Goal: Task Accomplishment & Management: Complete application form

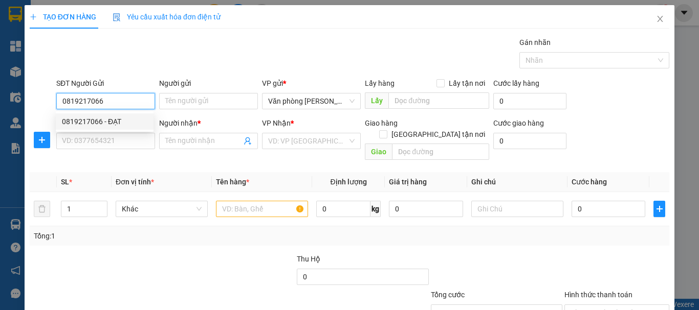
drag, startPoint x: 86, startPoint y: 120, endPoint x: 125, endPoint y: 117, distance: 39.0
click at [86, 120] on div "0819217066 - ĐẠT" at bounding box center [104, 121] width 85 height 11
type input "0819217066"
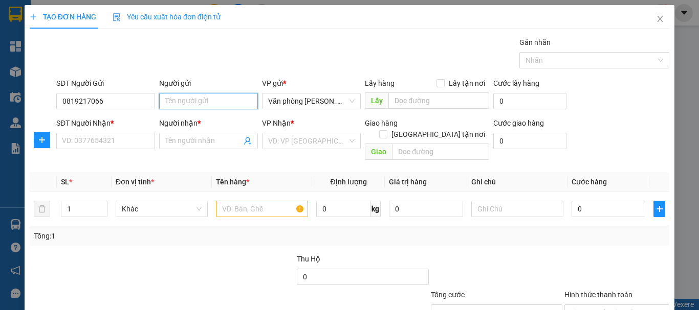
click at [186, 100] on input "Người gửi" at bounding box center [208, 101] width 99 height 16
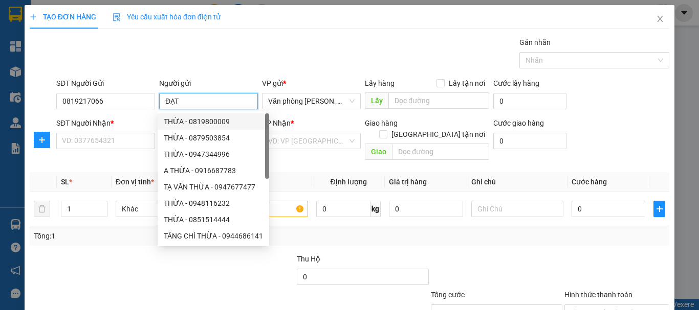
type input "ĐẠT"
click at [128, 127] on div "SĐT Người Nhận *" at bounding box center [105, 123] width 99 height 11
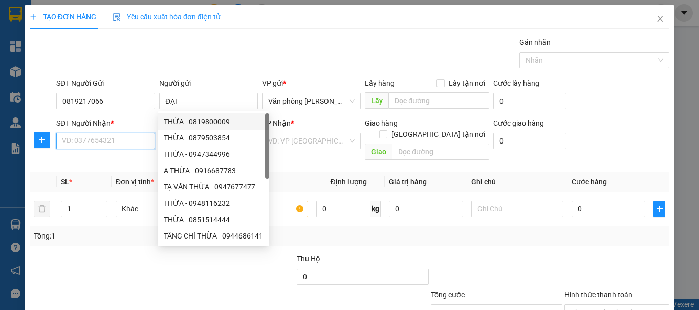
click at [128, 133] on input "SĐT Người Nhận *" at bounding box center [105, 141] width 99 height 16
drag, startPoint x: 128, startPoint y: 132, endPoint x: 125, endPoint y: 137, distance: 6.2
click at [128, 135] on div "SĐT Người Nhận * VD: 0377654321" at bounding box center [105, 136] width 99 height 36
drag, startPoint x: 125, startPoint y: 137, endPoint x: 116, endPoint y: 143, distance: 11.1
click at [123, 138] on input "SĐT Người Nhận *" at bounding box center [105, 141] width 99 height 16
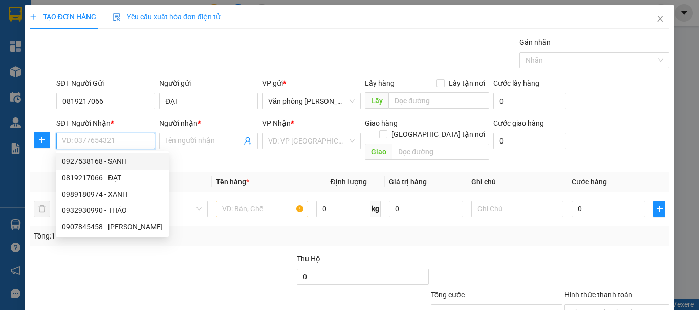
click at [121, 162] on div "0927538168 - SANH" at bounding box center [112, 161] width 101 height 11
type input "0927538168"
type input "SANH"
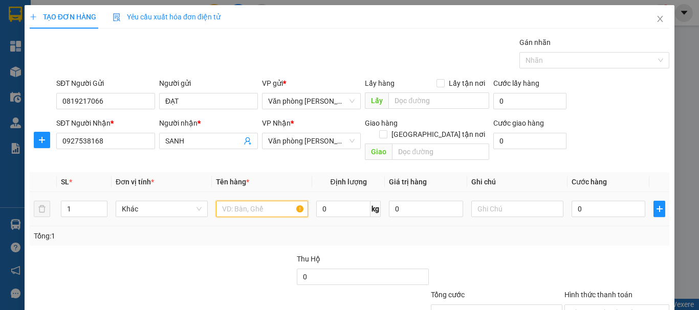
click at [232, 201] on input "text" at bounding box center [262, 209] width 92 height 16
click at [120, 144] on input "0927538168" at bounding box center [105, 141] width 99 height 16
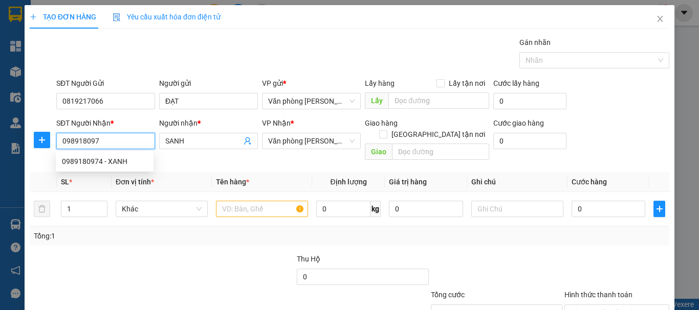
type input "0989180974"
click at [121, 160] on div "0989180974 - XANH" at bounding box center [104, 161] width 85 height 11
type input "XANH"
type input "0989180974"
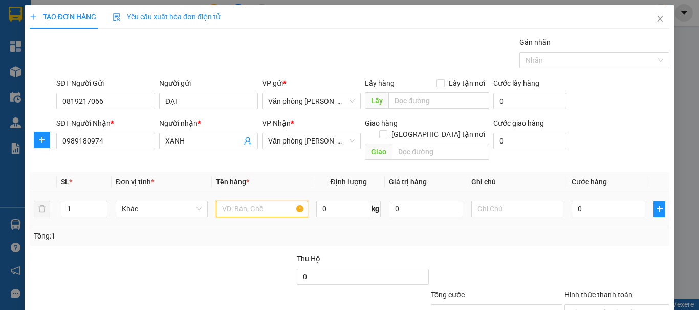
click at [249, 201] on input "text" at bounding box center [262, 209] width 92 height 16
type input "1 KIỆN"
click at [608, 207] on div "0" at bounding box center [608, 209] width 74 height 20
click at [603, 207] on div "0" at bounding box center [608, 209] width 74 height 20
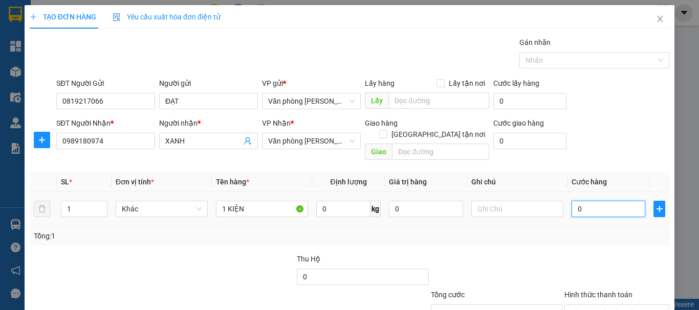
click at [600, 203] on input "0" at bounding box center [608, 209] width 74 height 16
type input "+4"
type input "4"
type input "+40"
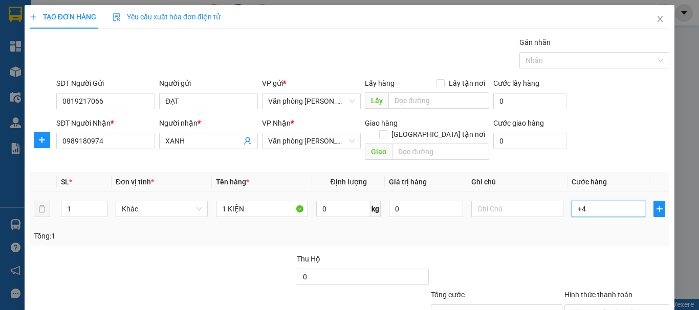
type input "40"
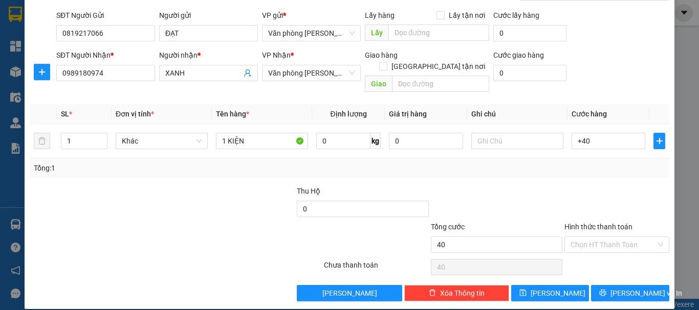
type input "40.000"
click at [539, 170] on div "Transit Pickup Surcharge Ids Transit Deliver Surcharge Ids Transit Deliver Surc…" at bounding box center [349, 135] width 639 height 333
click at [606, 237] on input "Hình thức thanh toán" at bounding box center [612, 244] width 85 height 15
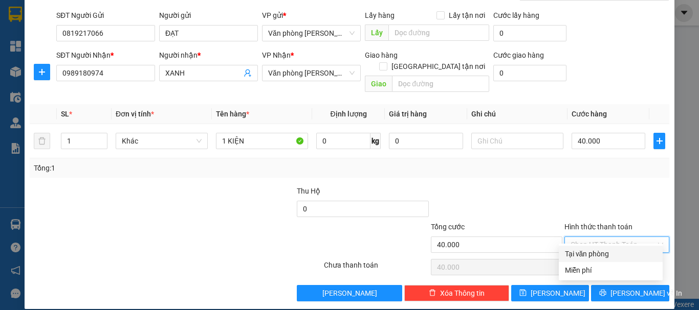
click at [615, 256] on div "Tại văn phòng" at bounding box center [611, 254] width 92 height 11
type input "0"
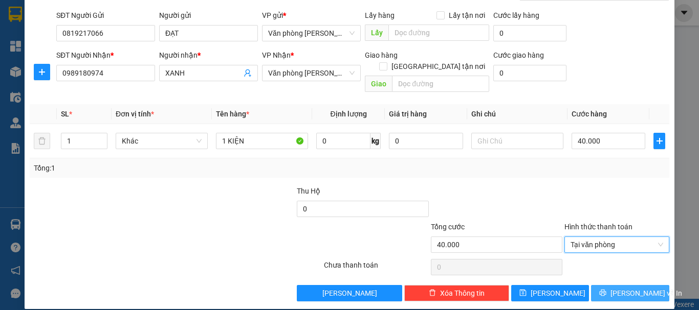
click at [624, 288] on span "[PERSON_NAME] và In" at bounding box center [646, 293] width 72 height 11
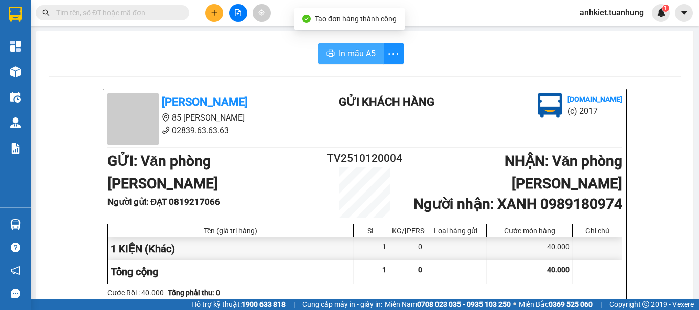
click at [332, 56] on button "In mẫu A5" at bounding box center [350, 53] width 65 height 20
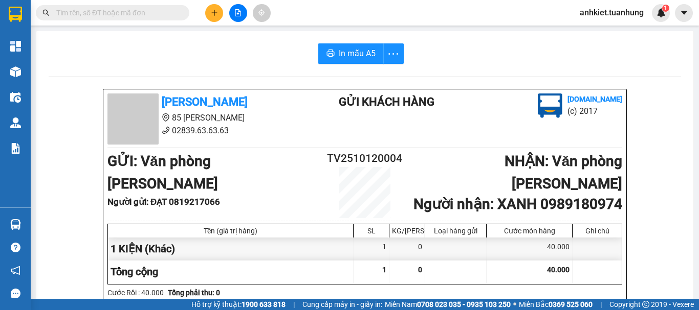
click at [212, 17] on button at bounding box center [214, 13] width 18 height 18
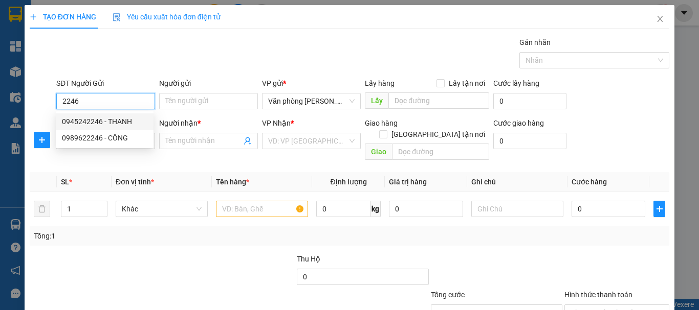
click at [133, 119] on div "0945242246 - THANH" at bounding box center [104, 121] width 85 height 11
type input "0945242246"
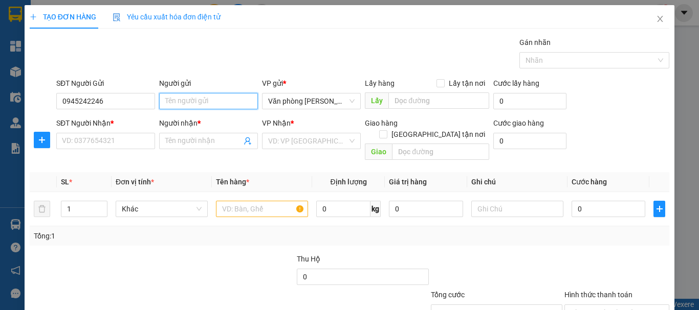
click at [187, 93] on input "Người gửi" at bounding box center [208, 101] width 99 height 16
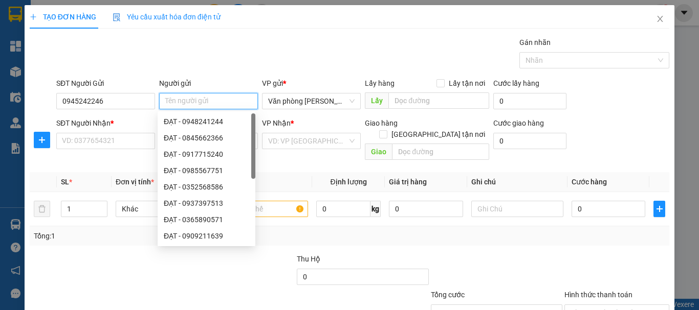
type input "/"
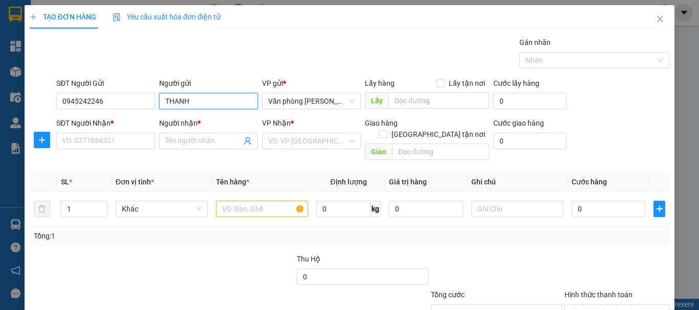
type input "THANH"
click at [117, 149] on div "SĐT Người Nhận * VD: 0377654321" at bounding box center [105, 136] width 99 height 36
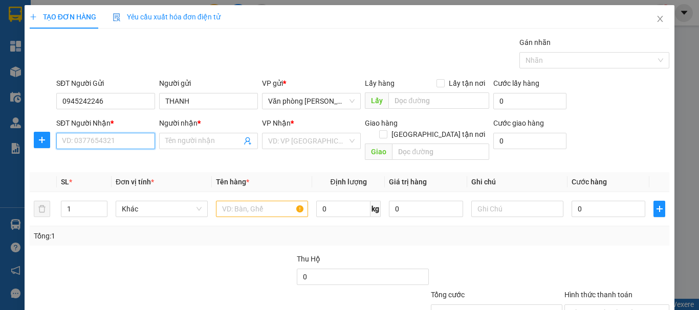
click at [118, 138] on input "SĐT Người Nhận *" at bounding box center [105, 141] width 99 height 16
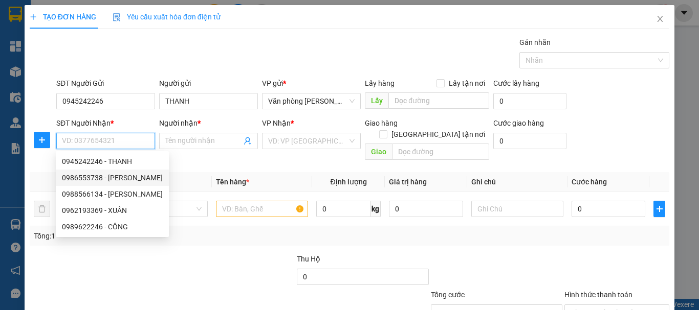
click at [109, 179] on div "0986553738 - [PERSON_NAME]" at bounding box center [112, 177] width 101 height 11
type input "0986553738"
type input "HÀ"
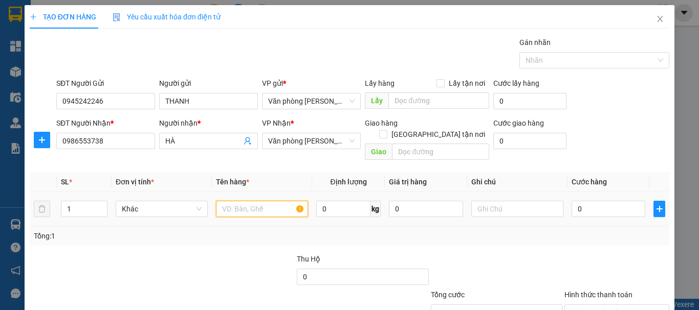
click at [250, 202] on input "text" at bounding box center [262, 209] width 92 height 16
type input "+"
type input "1 THÙNG"
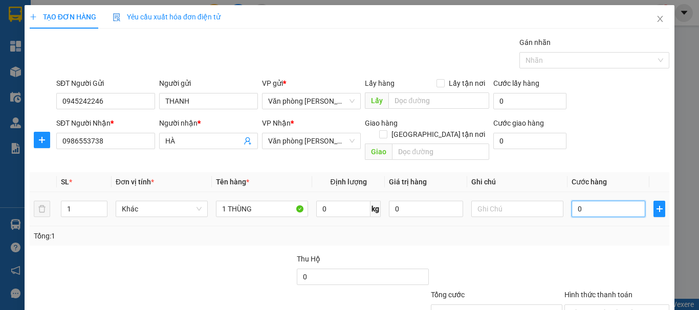
click at [602, 202] on input "0" at bounding box center [608, 209] width 74 height 16
type input "+3"
type input "3"
type input "+30"
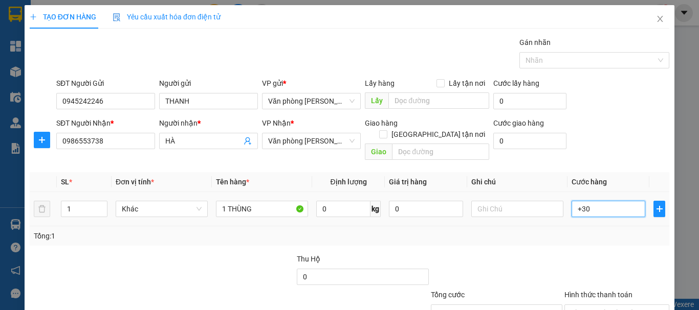
type input "30"
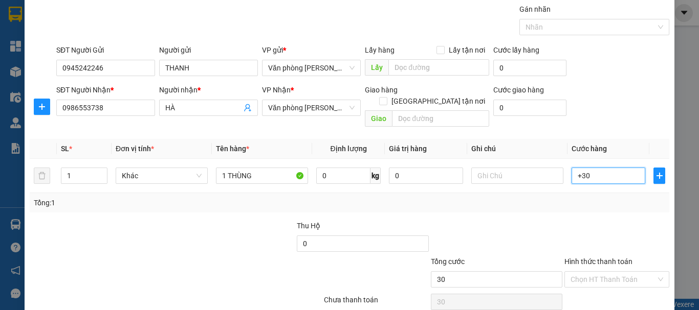
scroll to position [51, 0]
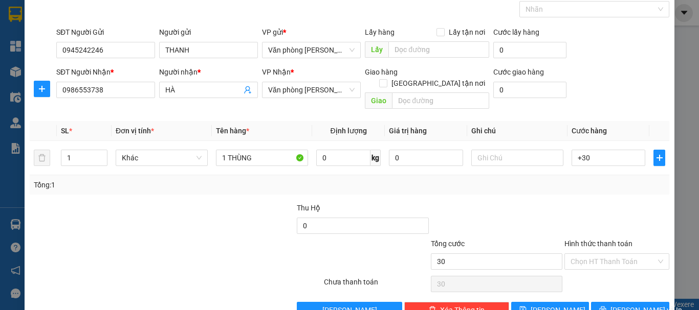
click at [581, 214] on div at bounding box center [616, 221] width 107 height 36
type input "30.000"
click at [602, 254] on input "Hình thức thanh toán" at bounding box center [612, 261] width 85 height 15
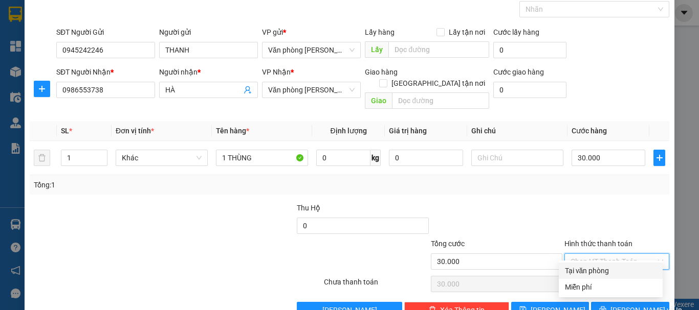
click at [603, 267] on div "Tại văn phòng" at bounding box center [611, 270] width 92 height 11
type input "0"
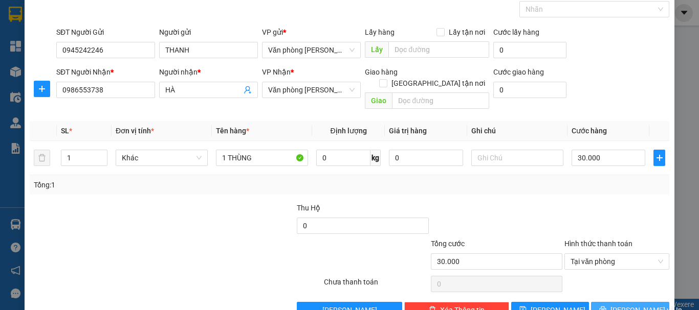
click at [622, 305] on span "[PERSON_NAME] và In" at bounding box center [646, 310] width 72 height 11
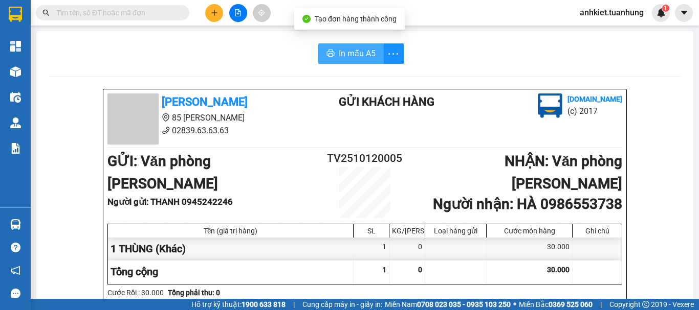
click at [333, 60] on button "In mẫu A5" at bounding box center [350, 53] width 65 height 20
